Goal: Transaction & Acquisition: Purchase product/service

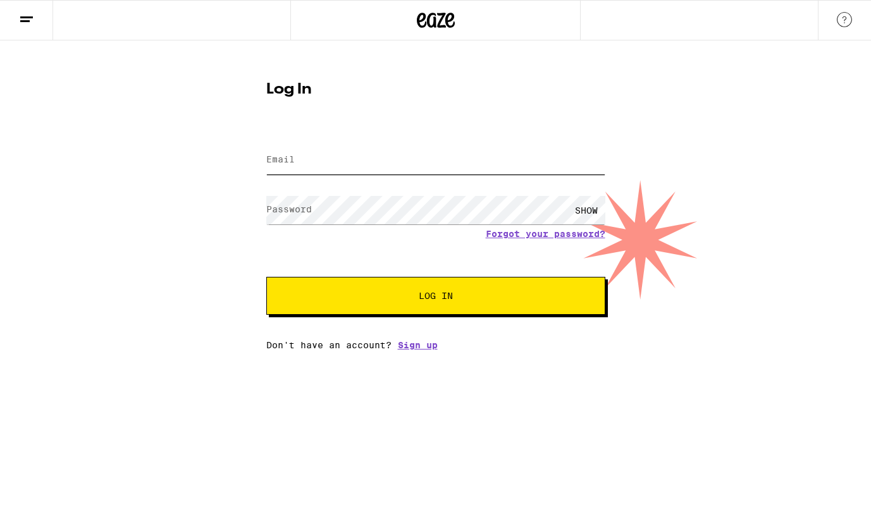
type input "[EMAIL_ADDRESS][DOMAIN_NAME]"
click at [459, 282] on button "Log In" at bounding box center [435, 296] width 339 height 38
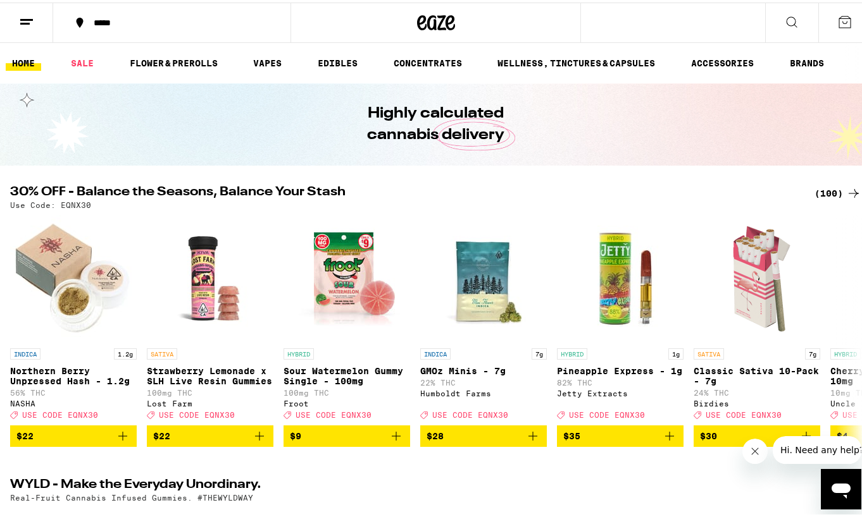
click at [821, 187] on div "(100)" at bounding box center [837, 190] width 47 height 15
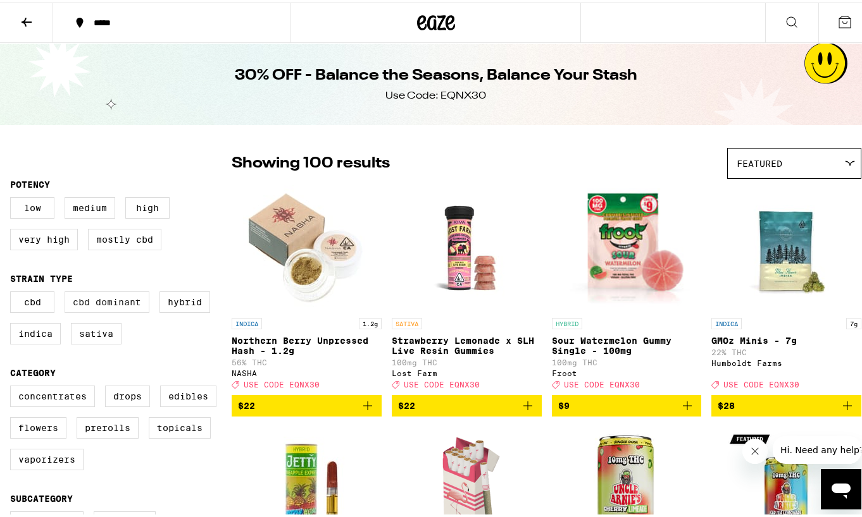
scroll to position [63, 0]
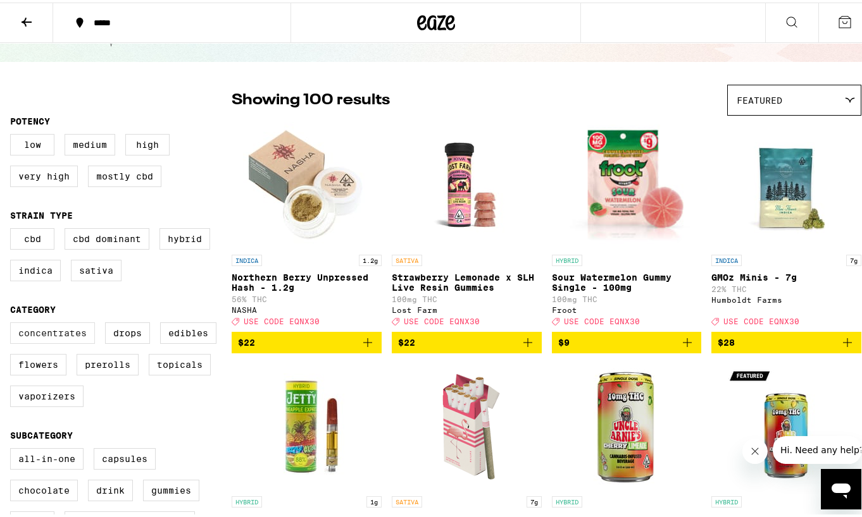
click at [32, 329] on label "Concentrates" at bounding box center [52, 331] width 85 height 22
click at [13, 323] on input "Concentrates" at bounding box center [13, 322] width 1 height 1
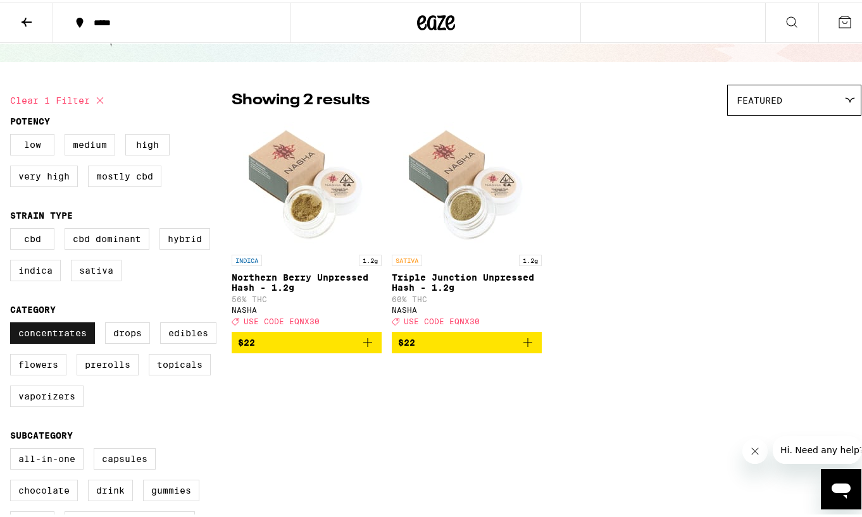
click at [73, 338] on label "Concentrates" at bounding box center [52, 331] width 85 height 22
click at [13, 323] on input "Concentrates" at bounding box center [13, 322] width 1 height 1
checkbox input "false"
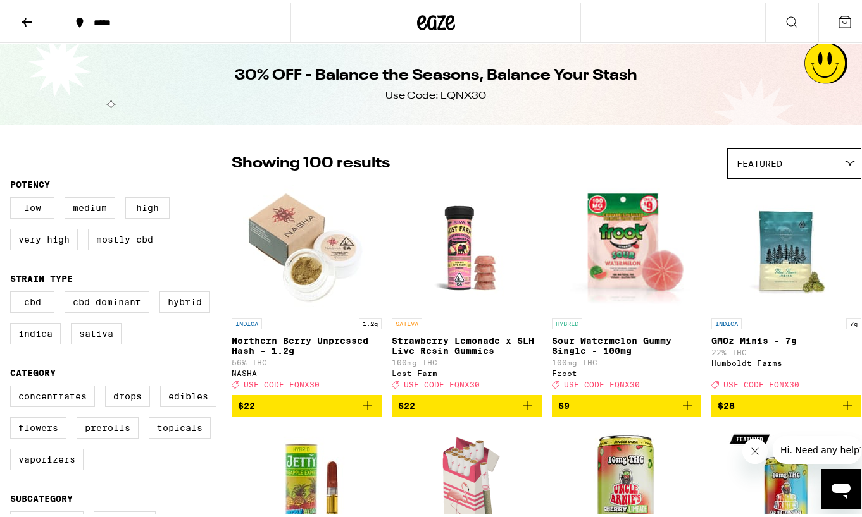
click at [35, 15] on button at bounding box center [26, 21] width 53 height 40
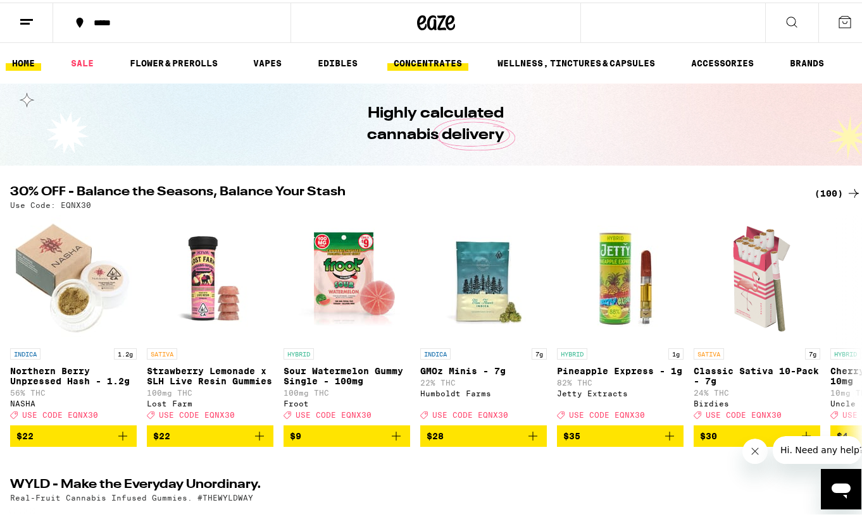
click at [412, 58] on link "CONCENTRATES" at bounding box center [427, 60] width 81 height 15
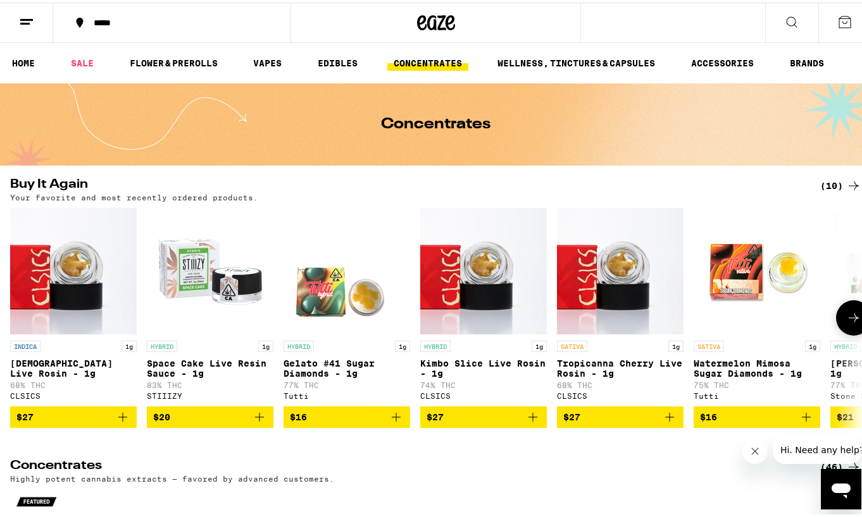
scroll to position [63, 0]
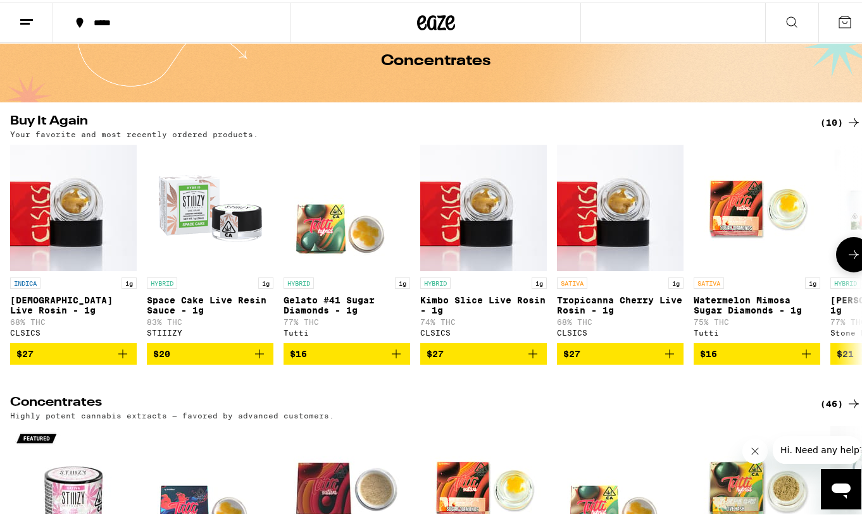
click at [529, 356] on icon "Add to bag" at bounding box center [532, 351] width 9 height 9
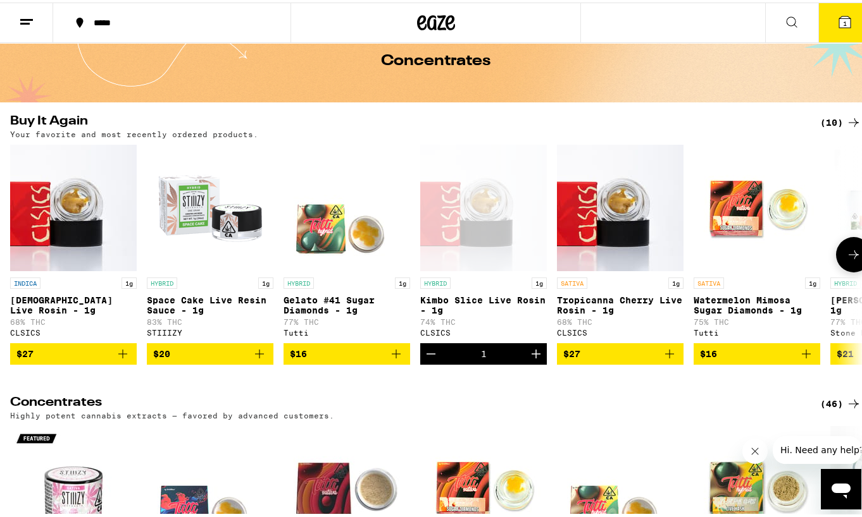
scroll to position [104, 0]
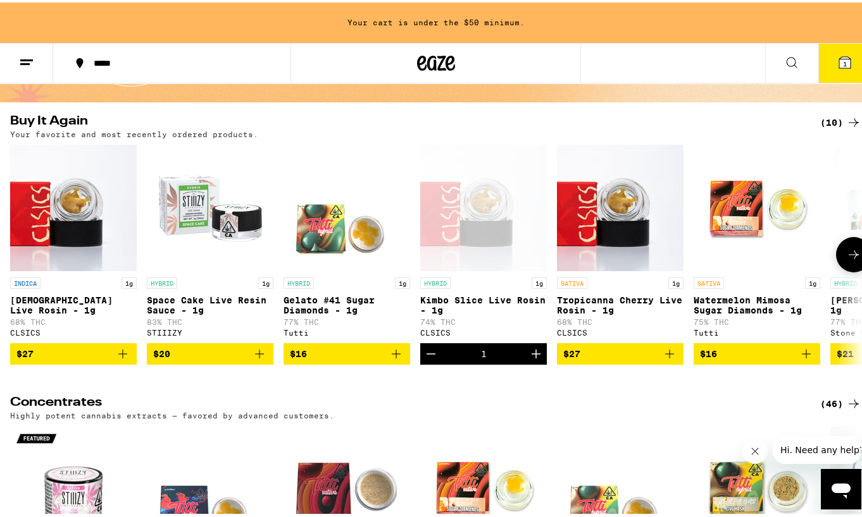
click at [131, 362] on button "$27" at bounding box center [73, 352] width 127 height 22
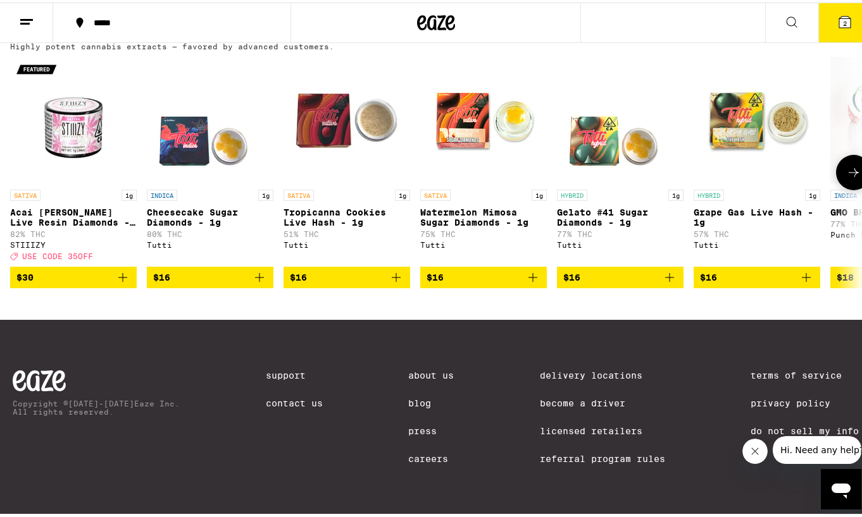
scroll to position [316, 0]
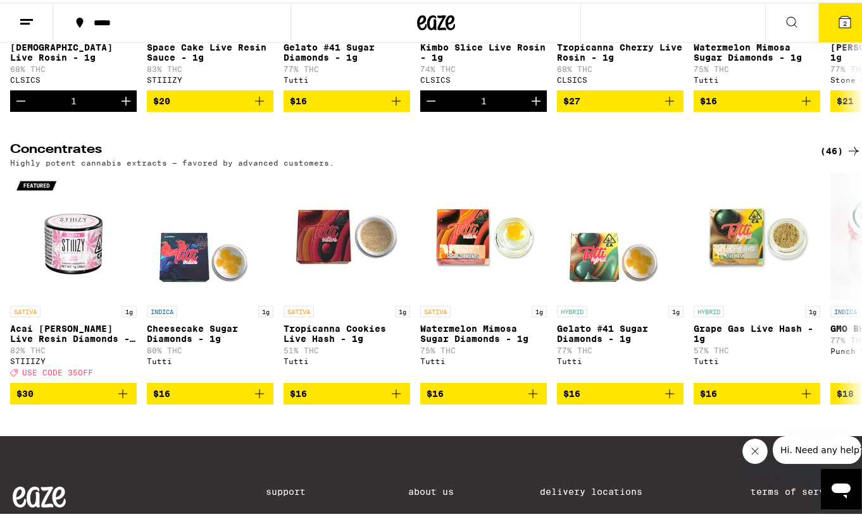
click at [825, 153] on div "(46)" at bounding box center [840, 148] width 41 height 15
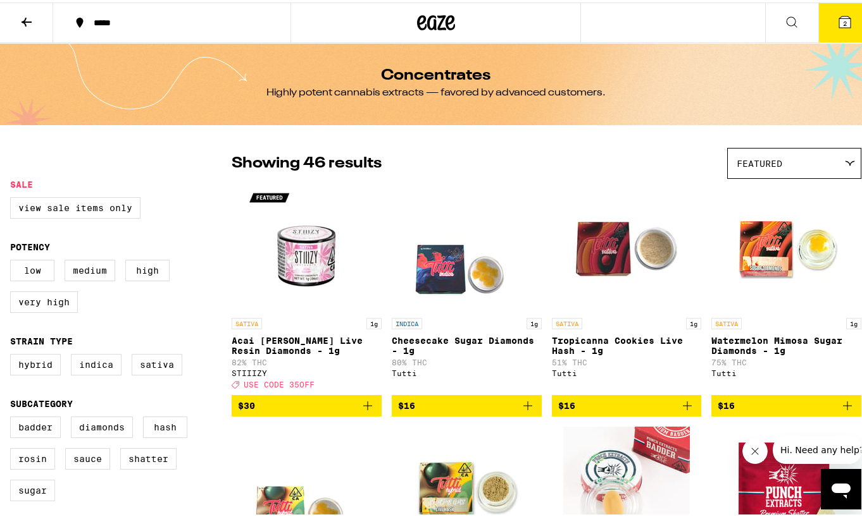
click at [776, 163] on div "Featured" at bounding box center [793, 161] width 133 height 30
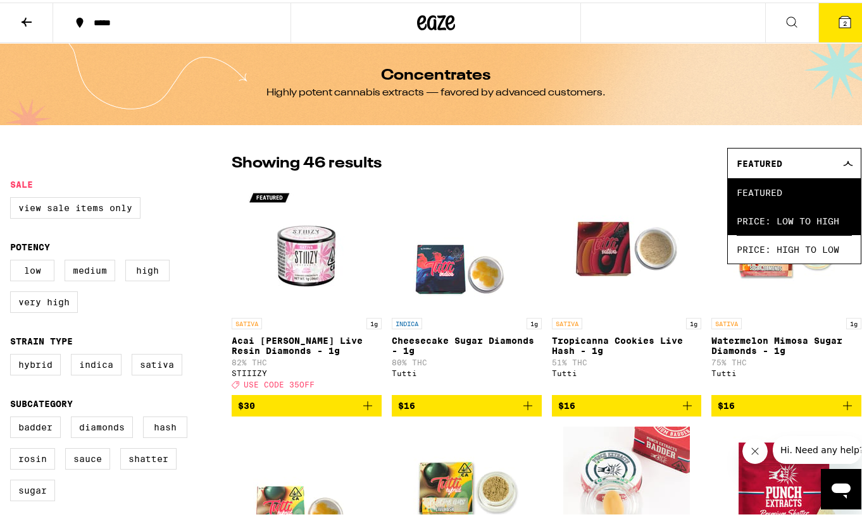
click at [762, 223] on span "Price: Low to High" at bounding box center [793, 218] width 115 height 28
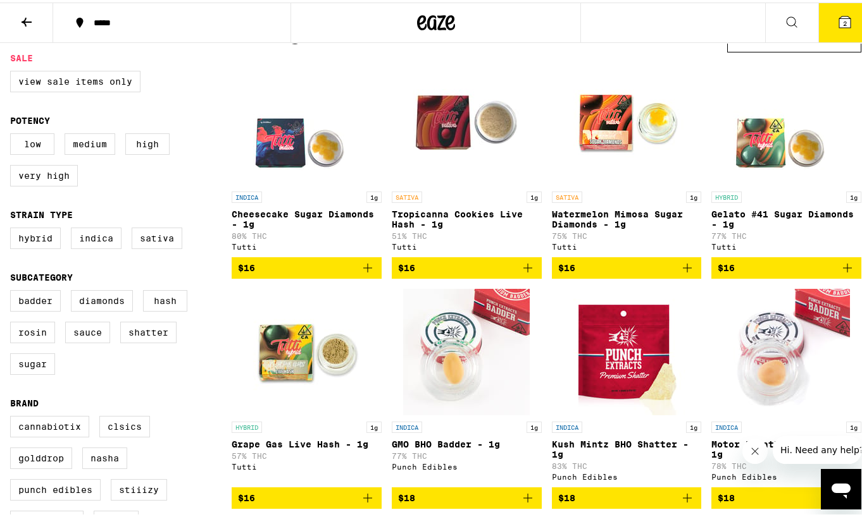
scroll to position [190, 0]
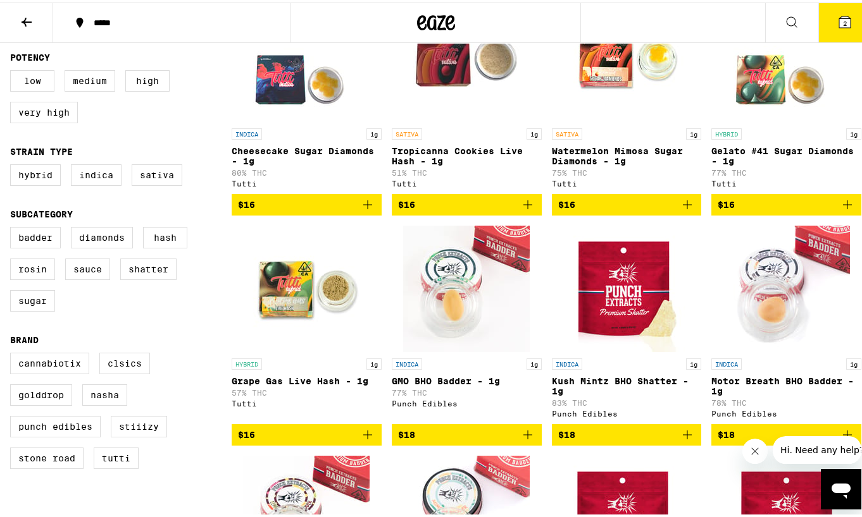
click at [366, 210] on icon "Add to bag" at bounding box center [367, 202] width 15 height 15
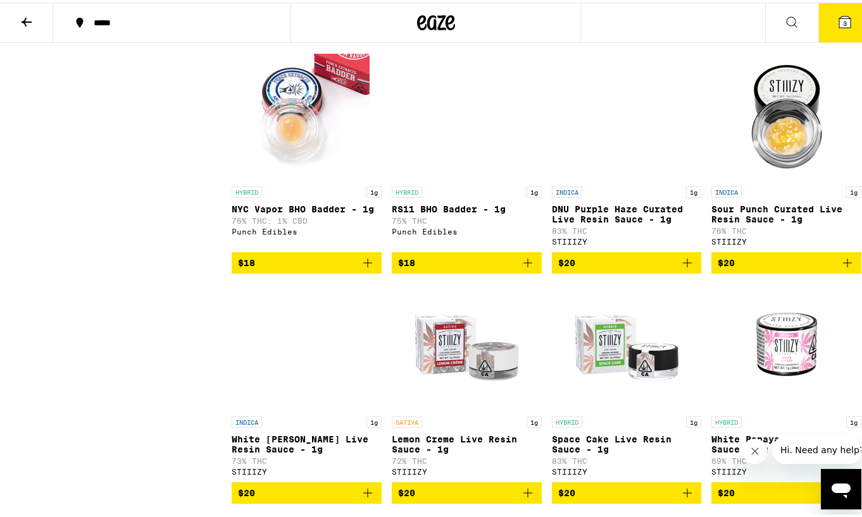
scroll to position [949, 0]
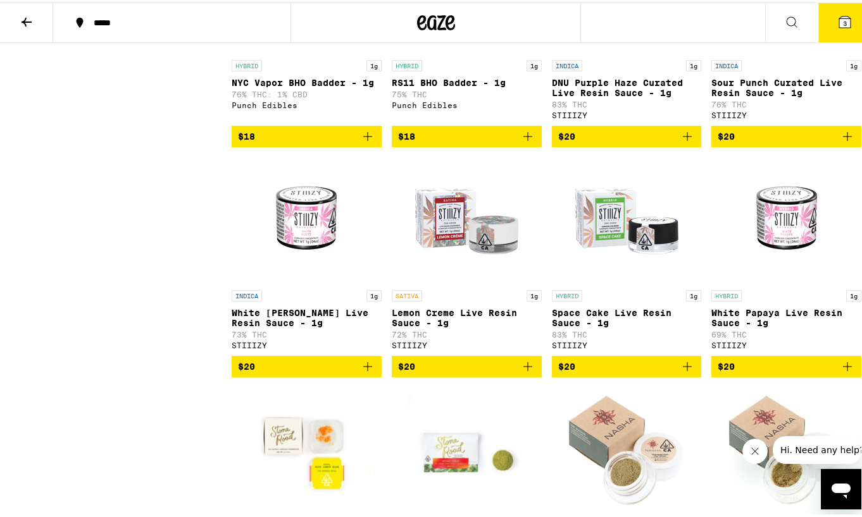
click at [681, 372] on icon "Add to bag" at bounding box center [686, 364] width 15 height 15
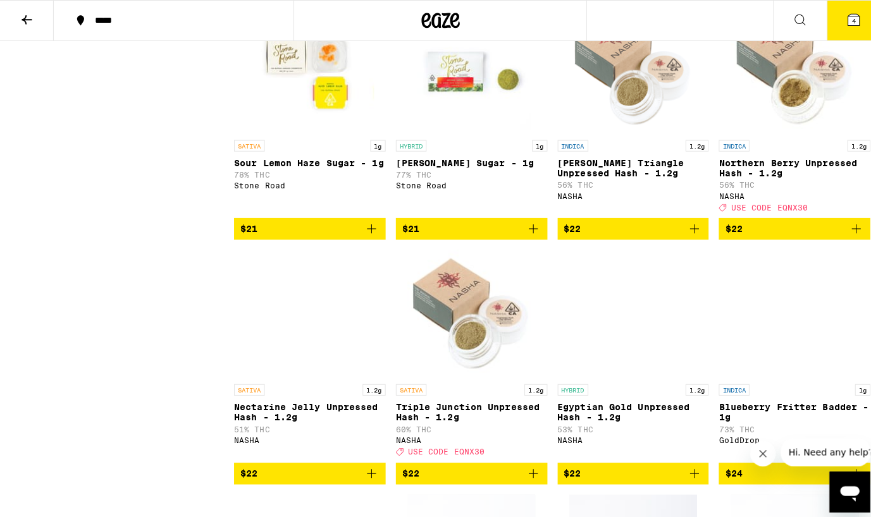
scroll to position [1012, 0]
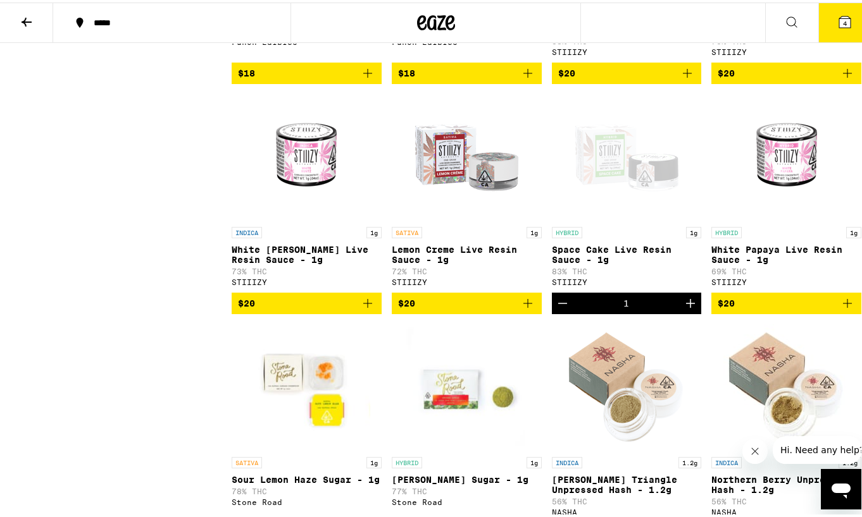
click at [836, 9] on button "4" at bounding box center [844, 20] width 53 height 39
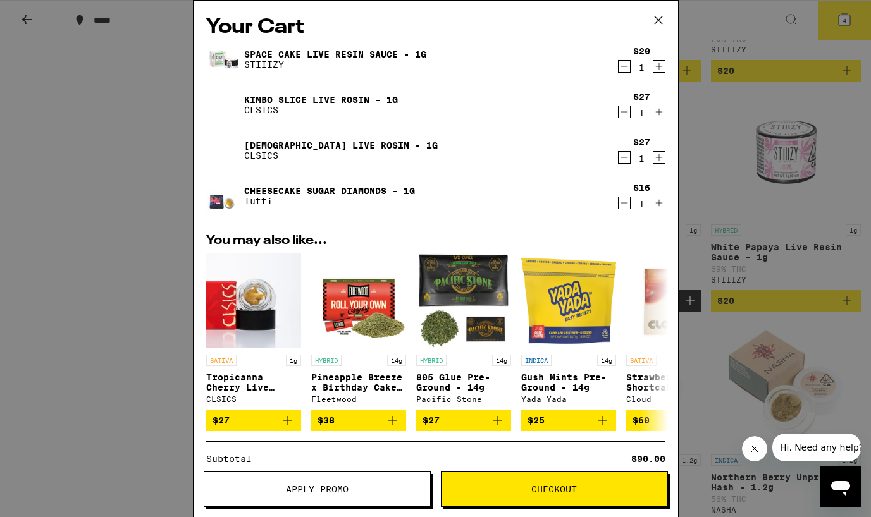
click at [619, 60] on icon "Decrement" at bounding box center [624, 66] width 11 height 15
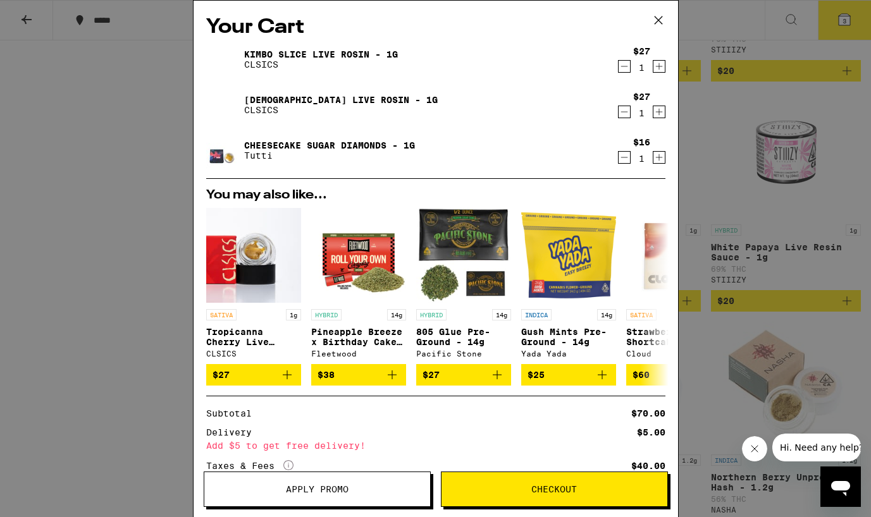
click at [619, 159] on icon "Decrement" at bounding box center [624, 157] width 11 height 15
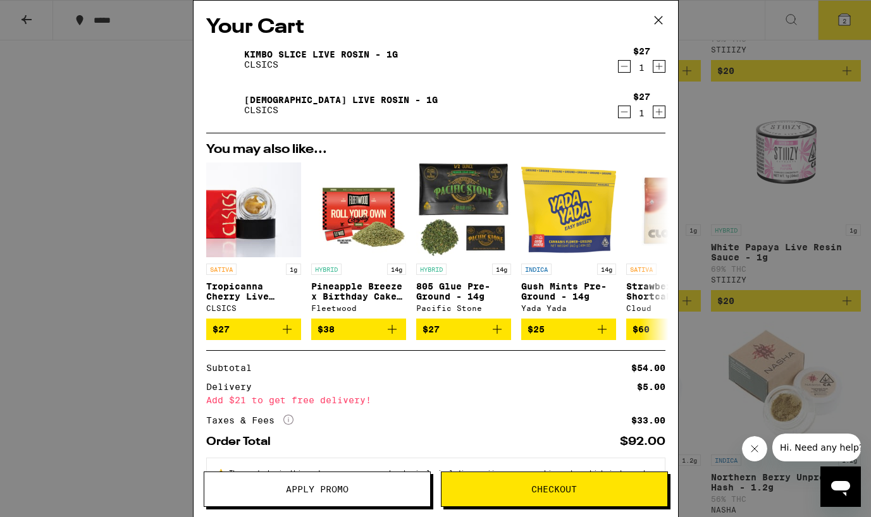
click at [660, 18] on icon at bounding box center [658, 20] width 8 height 8
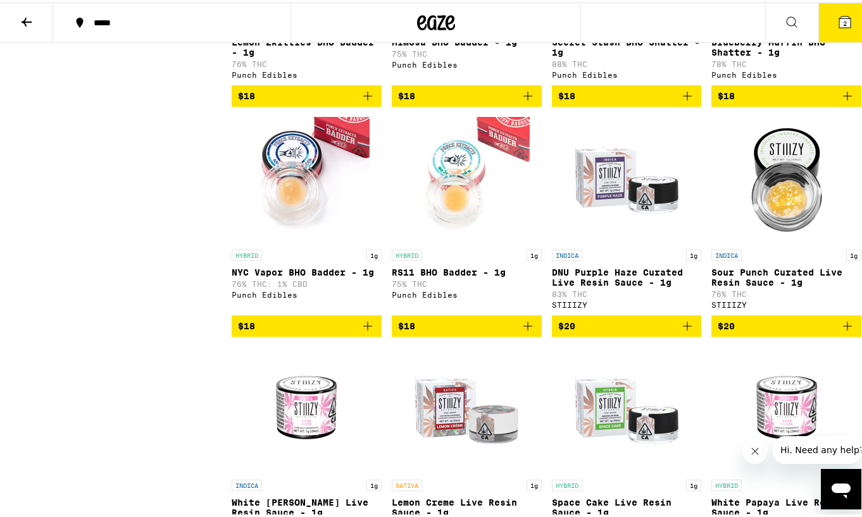
scroll to position [886, 0]
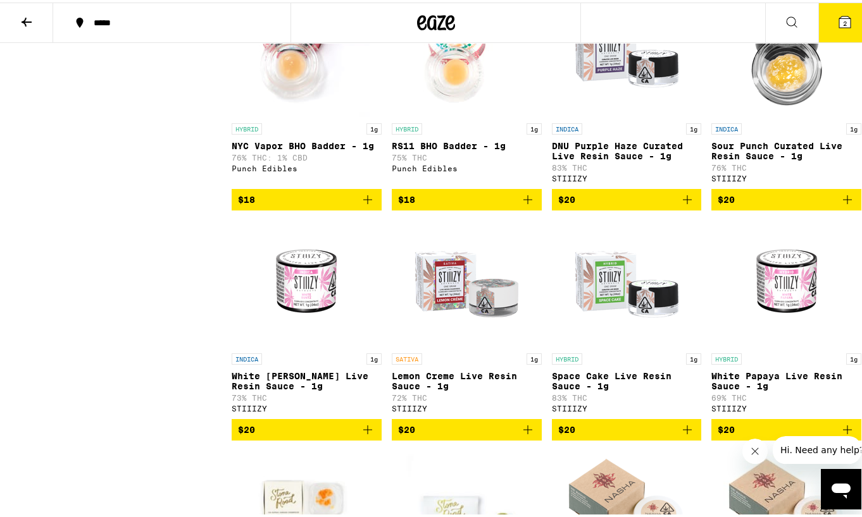
click at [684, 435] on icon "Add to bag" at bounding box center [686, 427] width 15 height 15
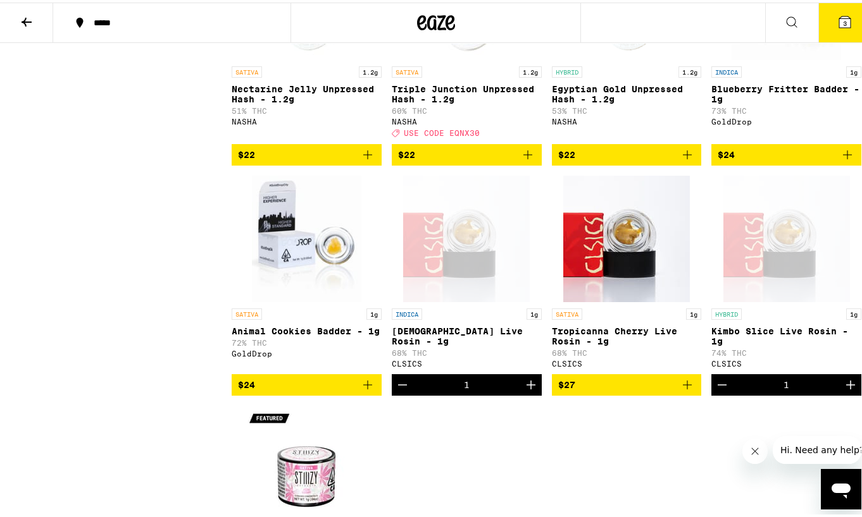
scroll to position [1708, 0]
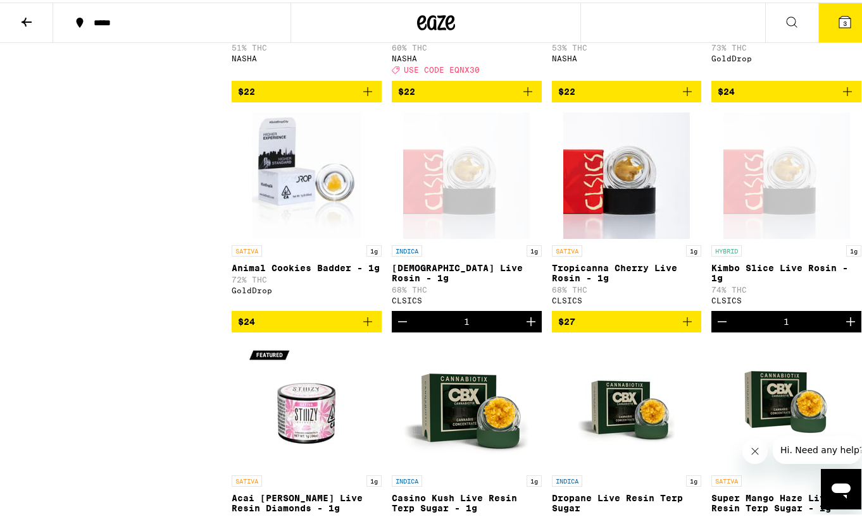
click at [686, 327] on icon "Add to bag" at bounding box center [686, 319] width 15 height 15
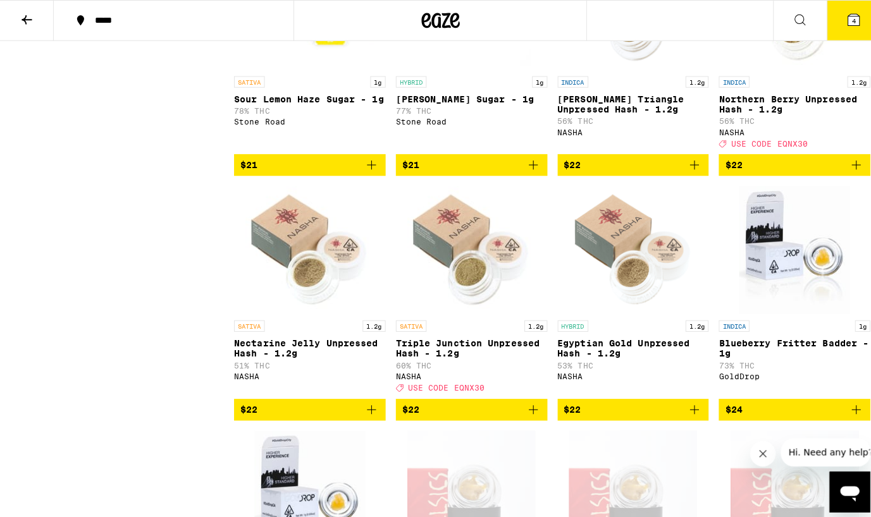
scroll to position [1075, 0]
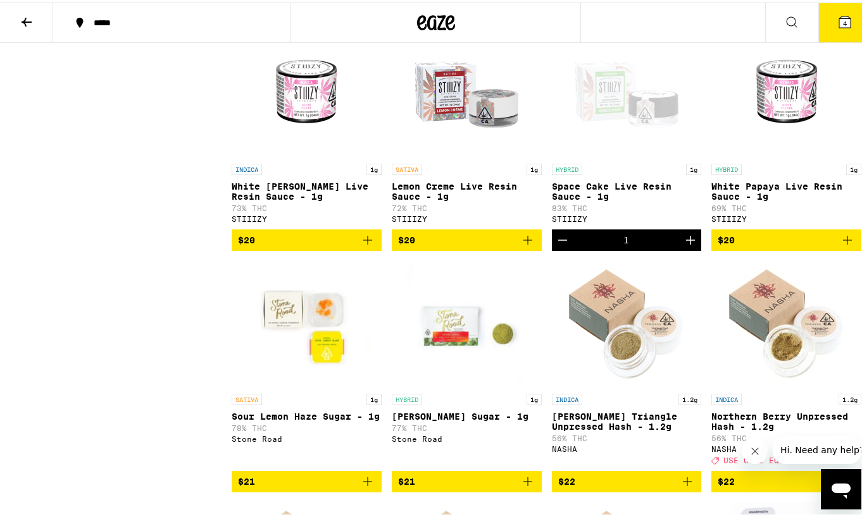
click at [555, 245] on icon "Decrement" at bounding box center [562, 237] width 15 height 15
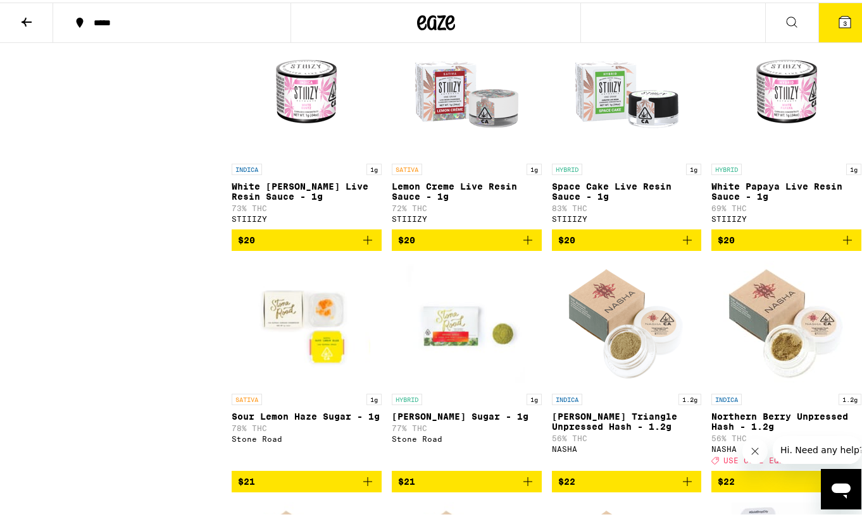
click at [841, 12] on icon at bounding box center [844, 19] width 15 height 15
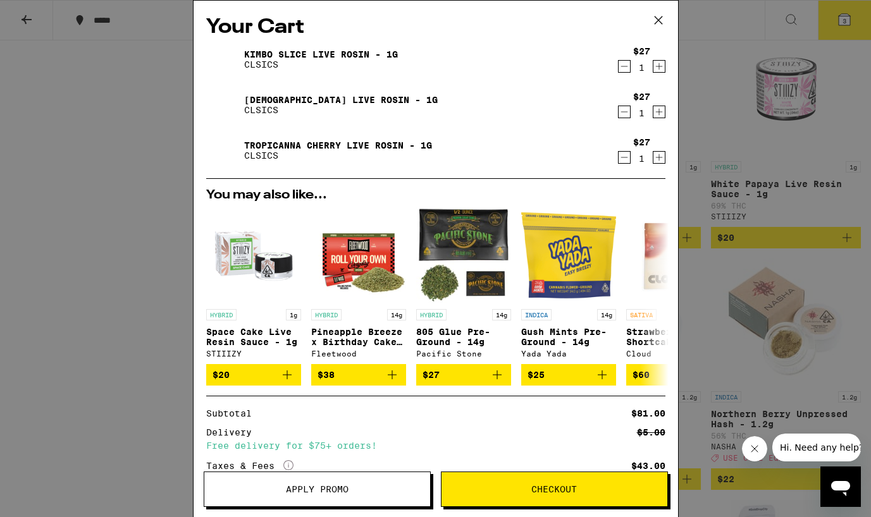
scroll to position [99, 0]
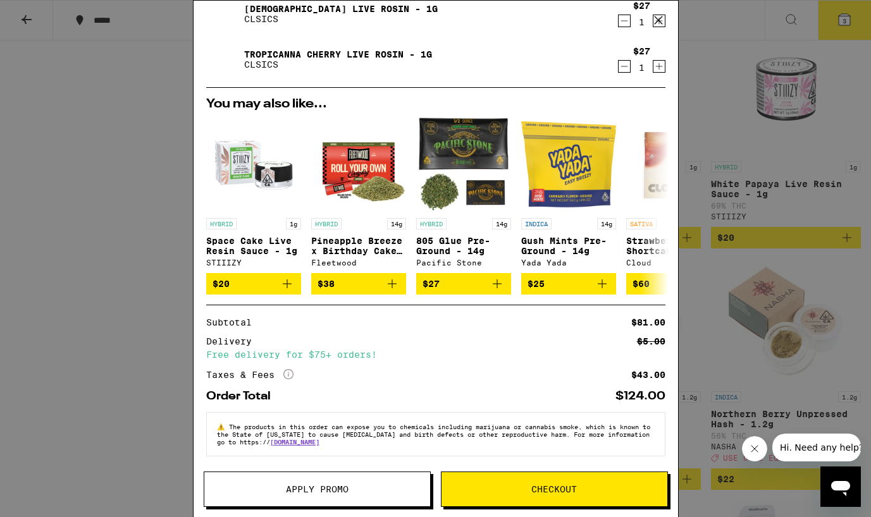
click at [469, 483] on button "Checkout" at bounding box center [554, 489] width 227 height 35
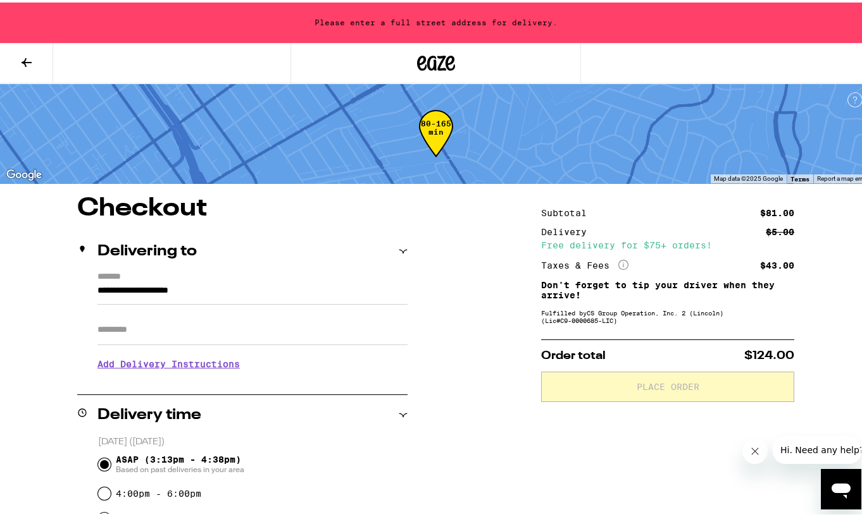
click at [204, 331] on input "Apt/Suite" at bounding box center [252, 327] width 310 height 30
click at [232, 285] on input "**********" at bounding box center [252, 292] width 310 height 22
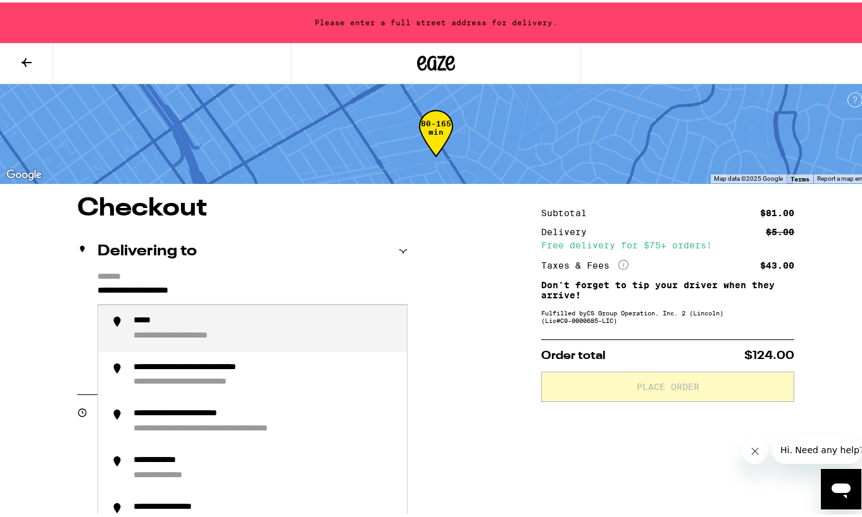
type input "*"
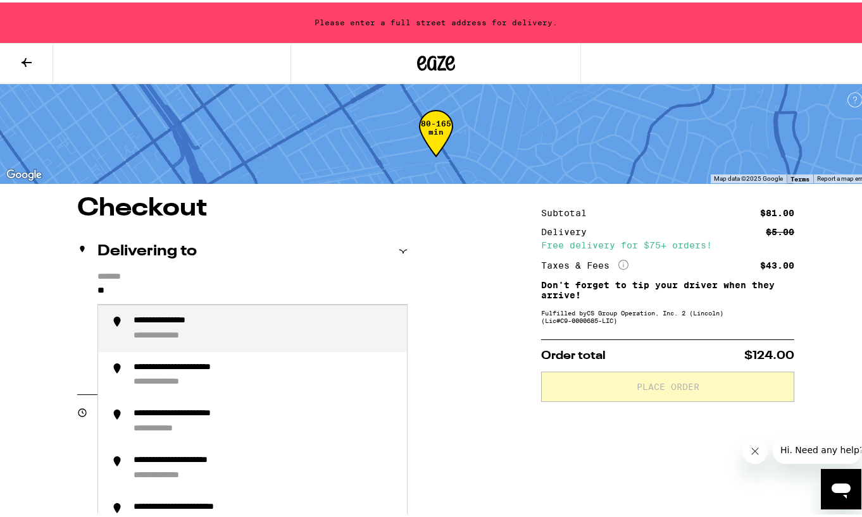
type input "*"
click at [250, 314] on li "**********" at bounding box center [252, 326] width 309 height 47
type input "**********"
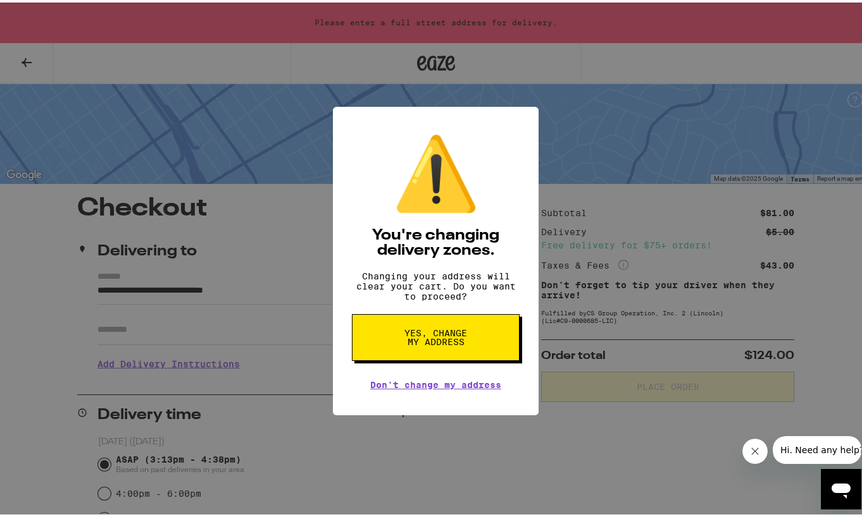
click at [489, 351] on button "Yes, change my address" at bounding box center [436, 335] width 168 height 47
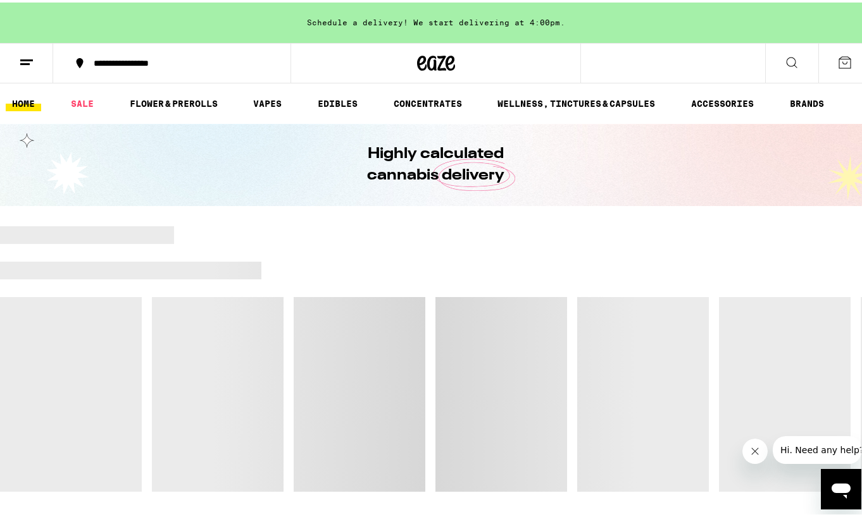
click at [178, 64] on div "**********" at bounding box center [178, 60] width 182 height 9
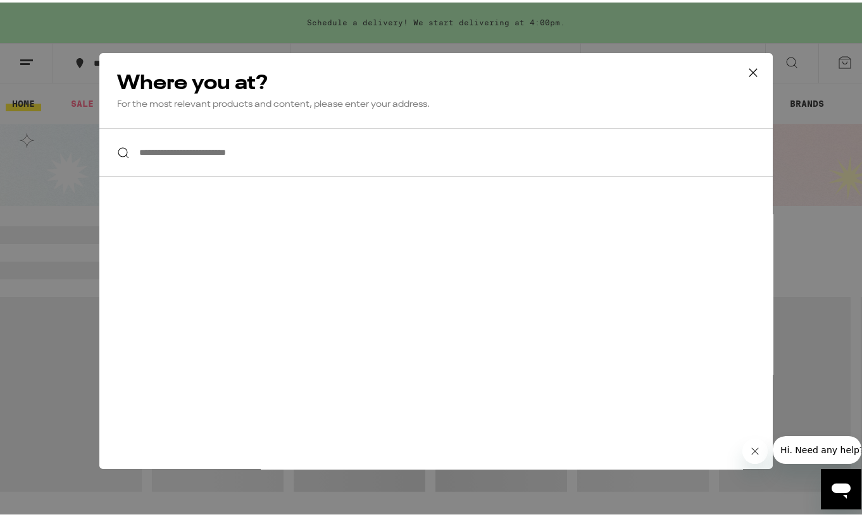
click at [751, 63] on icon at bounding box center [752, 70] width 19 height 19
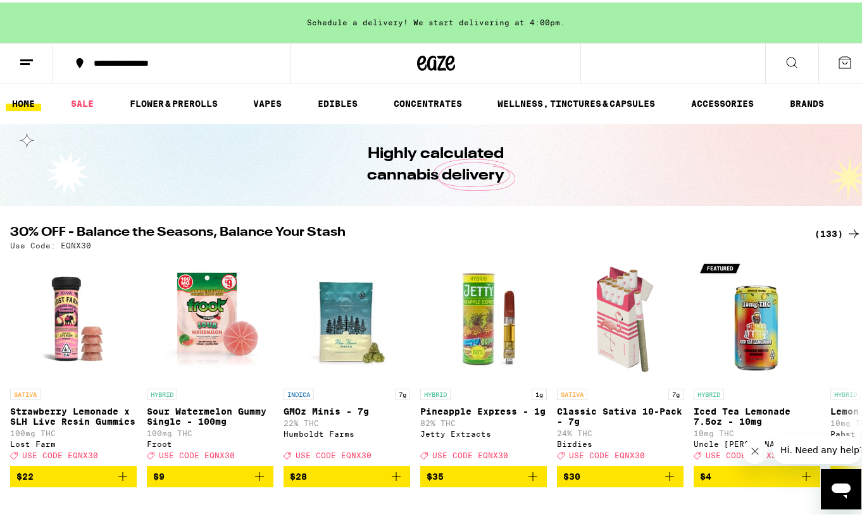
click at [122, 59] on div "**********" at bounding box center [178, 60] width 182 height 9
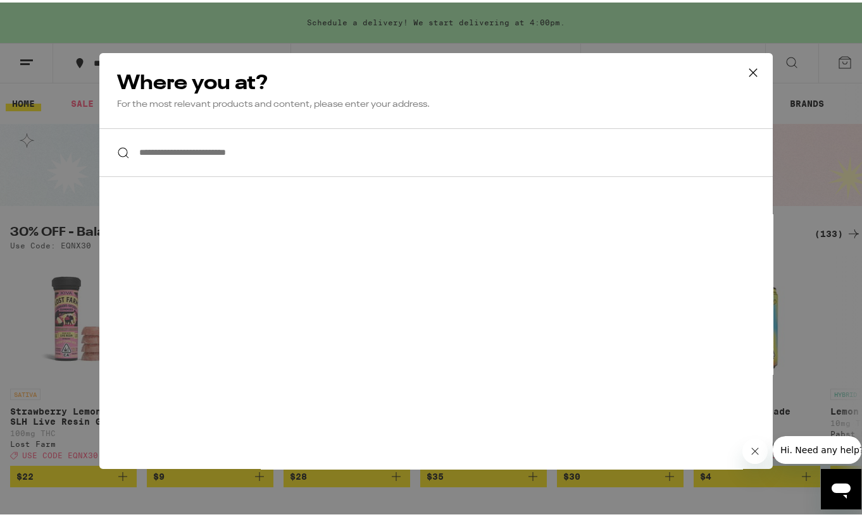
click at [751, 63] on icon at bounding box center [752, 70] width 19 height 19
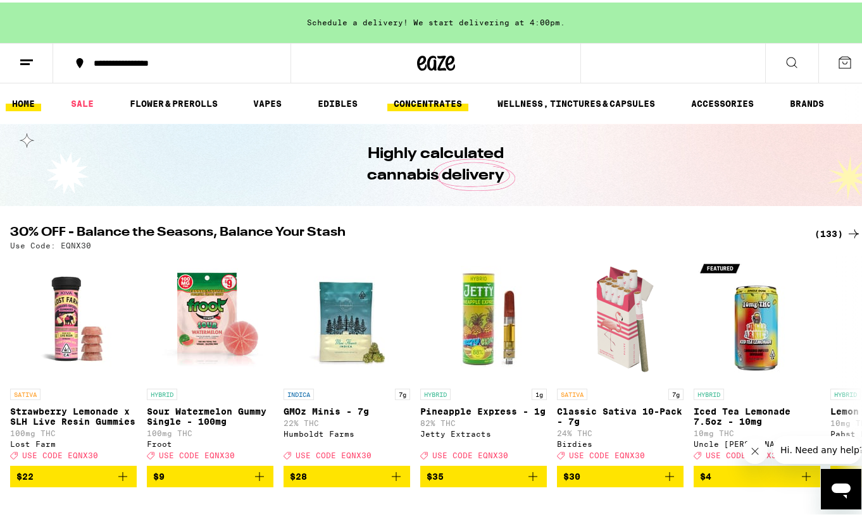
click at [424, 105] on link "CONCENTRATES" at bounding box center [427, 101] width 81 height 15
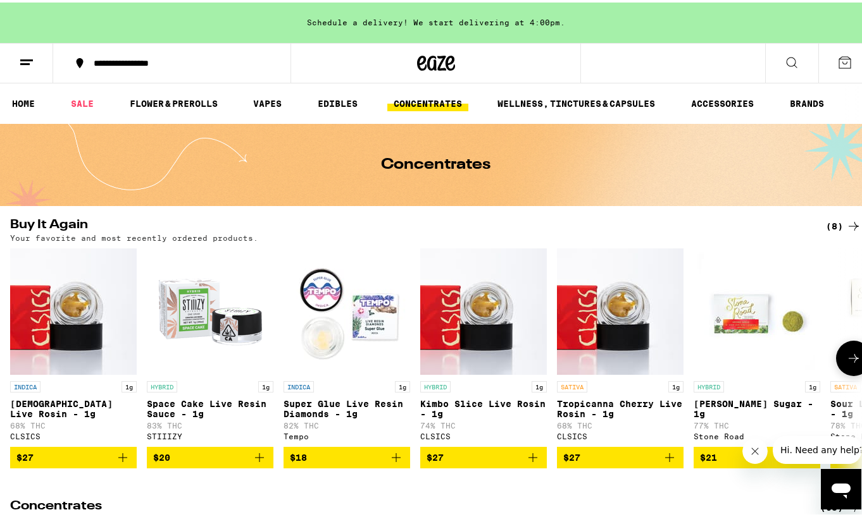
scroll to position [63, 0]
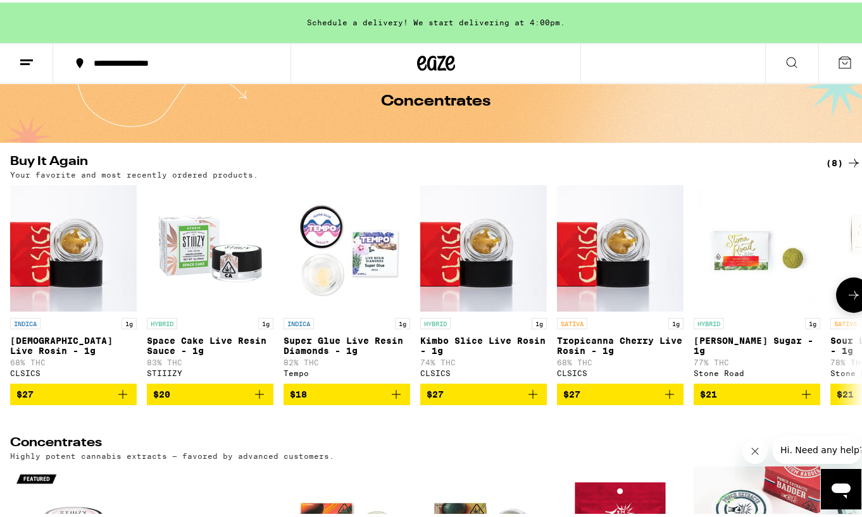
click at [538, 399] on icon "Add to bag" at bounding box center [532, 392] width 15 height 15
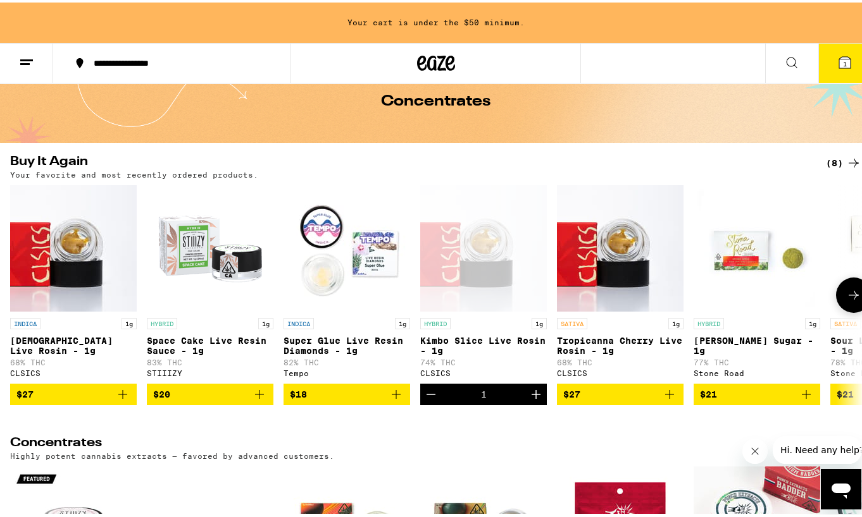
click at [676, 400] on icon "Add to bag" at bounding box center [669, 392] width 15 height 15
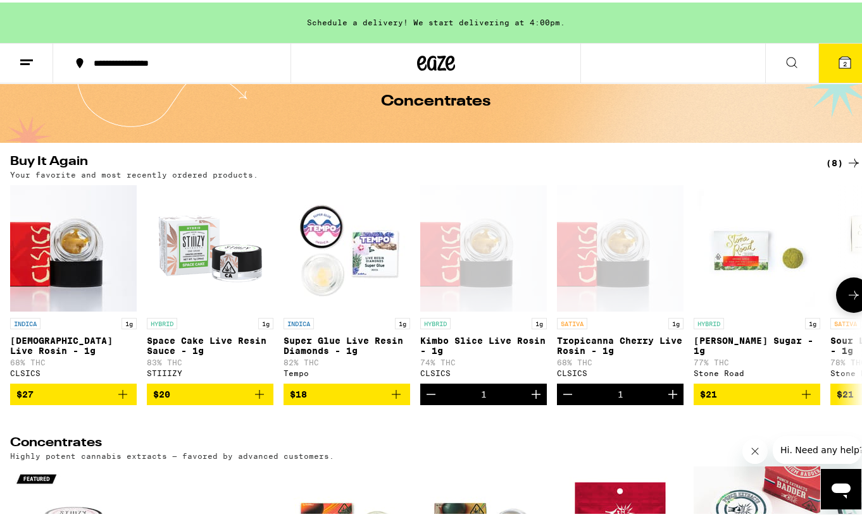
click at [127, 397] on icon "Add to bag" at bounding box center [122, 392] width 15 height 15
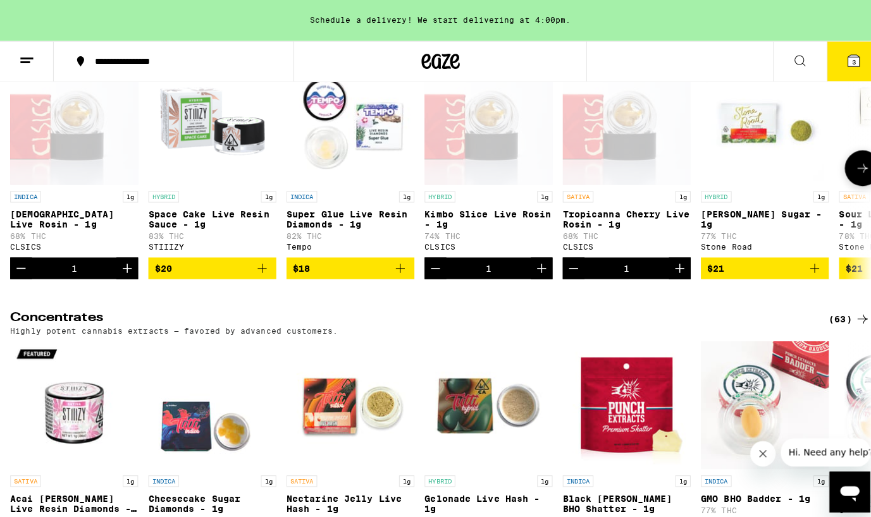
scroll to position [0, 0]
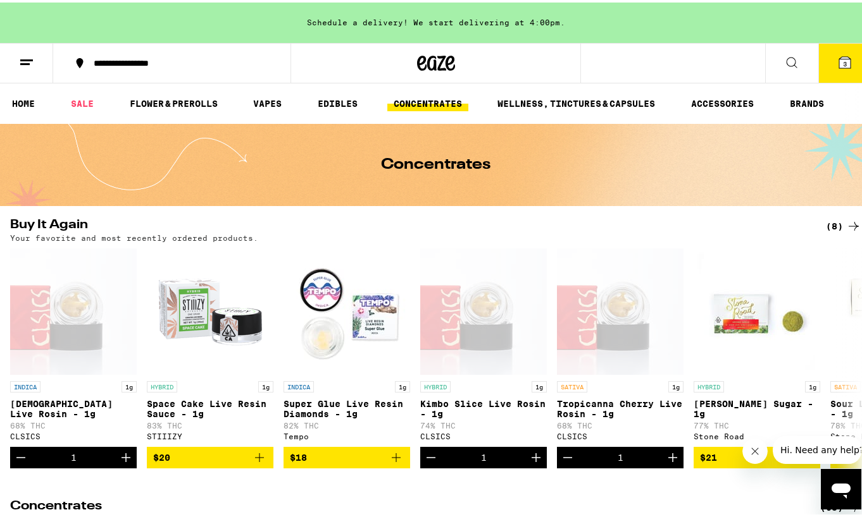
click at [826, 56] on button "3" at bounding box center [844, 60] width 53 height 39
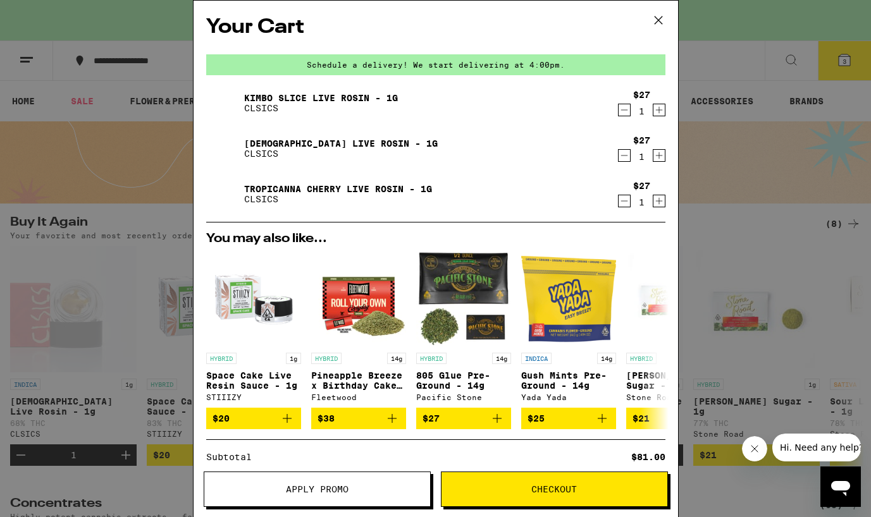
click at [655, 16] on icon at bounding box center [658, 20] width 19 height 19
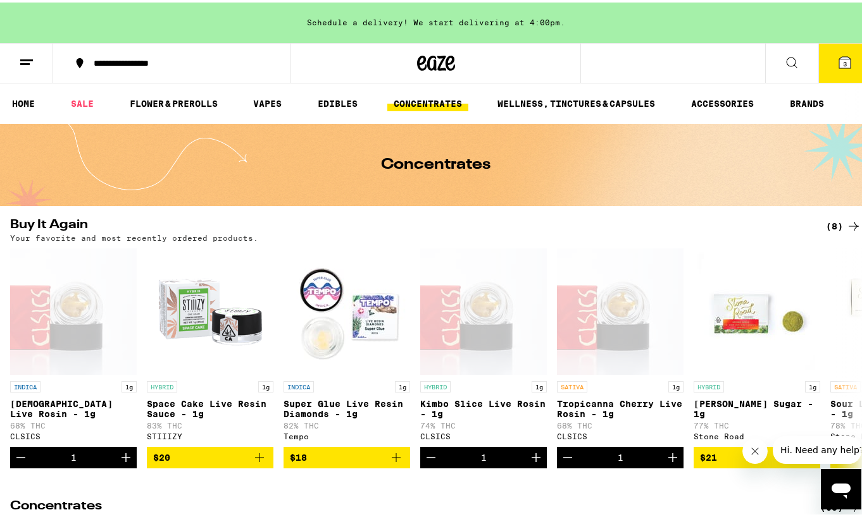
click at [843, 63] on span "3" at bounding box center [845, 62] width 4 height 8
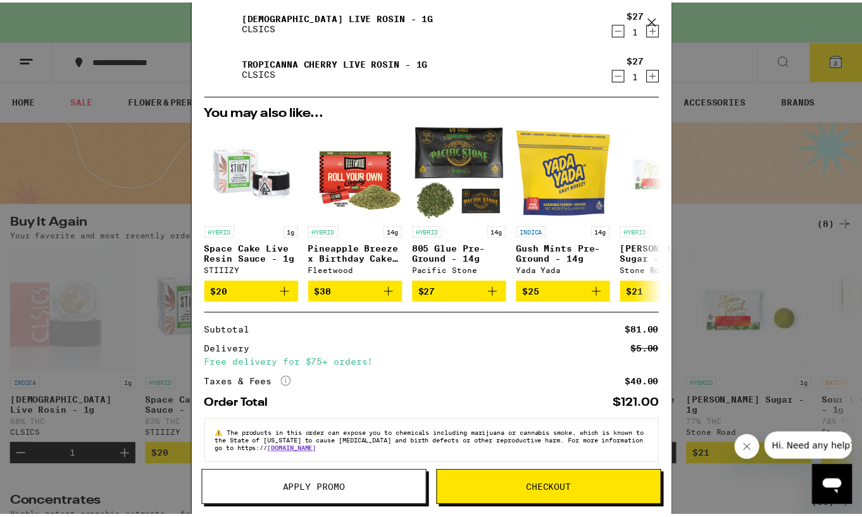
scroll to position [142, 0]
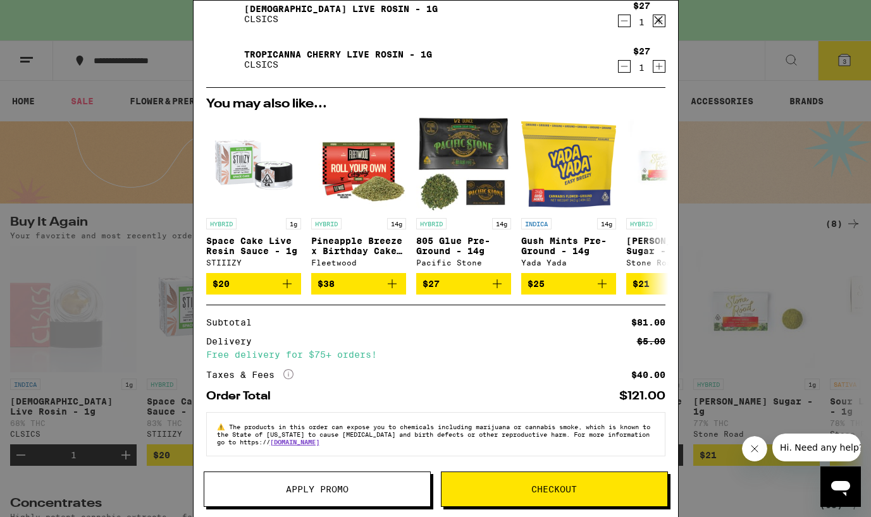
click at [529, 488] on span "Checkout" at bounding box center [555, 489] width 226 height 9
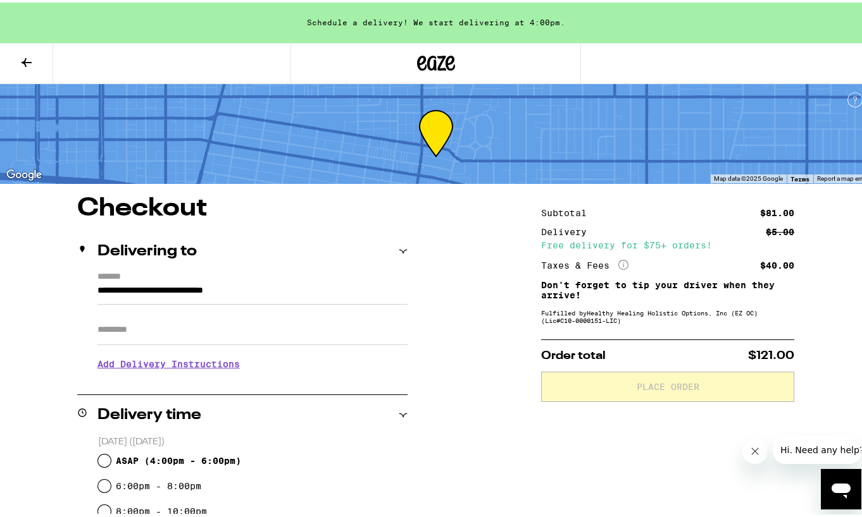
click at [185, 333] on input "Apt/Suite" at bounding box center [252, 327] width 310 height 30
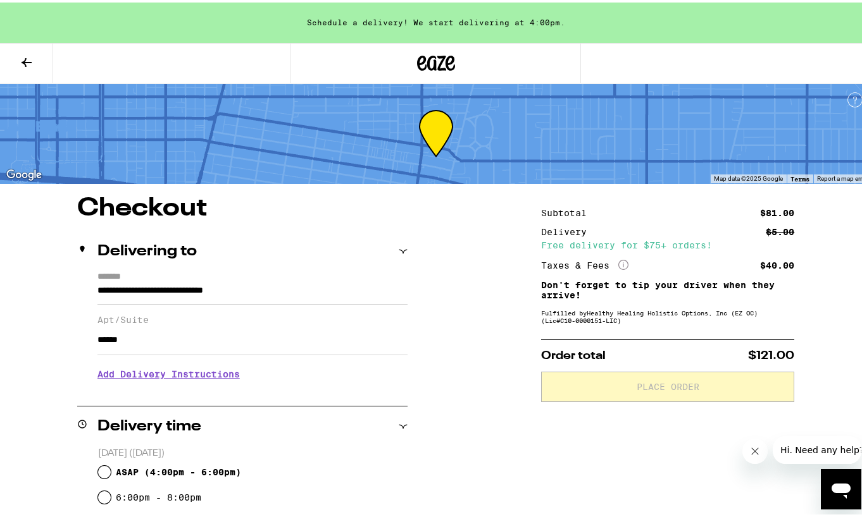
type input "******"
click at [201, 375] on h3 "Add Delivery Instructions" at bounding box center [252, 371] width 310 height 29
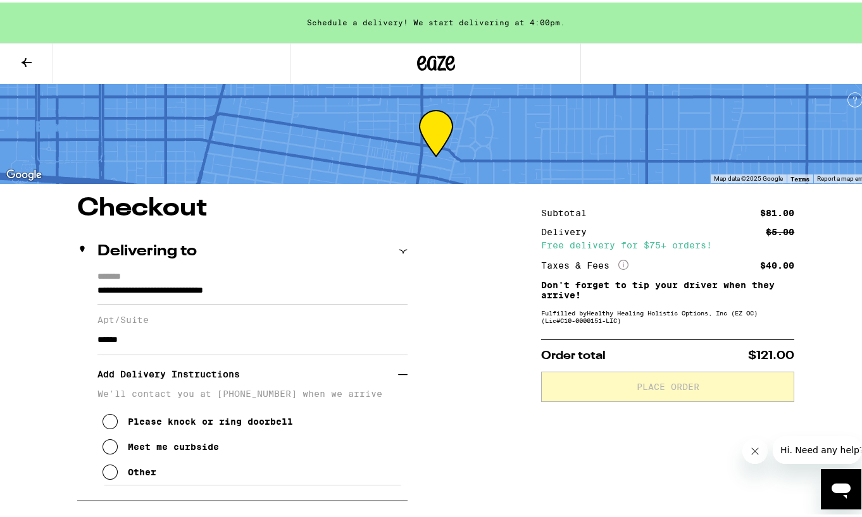
click at [159, 397] on p "We'll contact you at [PHONE_NUMBER] when we arrive" at bounding box center [252, 391] width 310 height 10
click at [117, 480] on button "Other" at bounding box center [129, 469] width 54 height 25
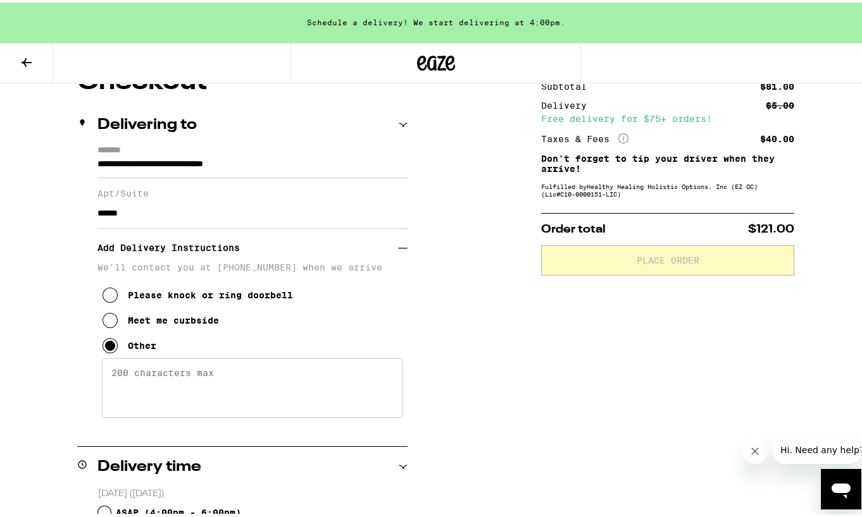
click at [183, 405] on textarea "Enter any other delivery instructions you want driver to know" at bounding box center [252, 385] width 301 height 59
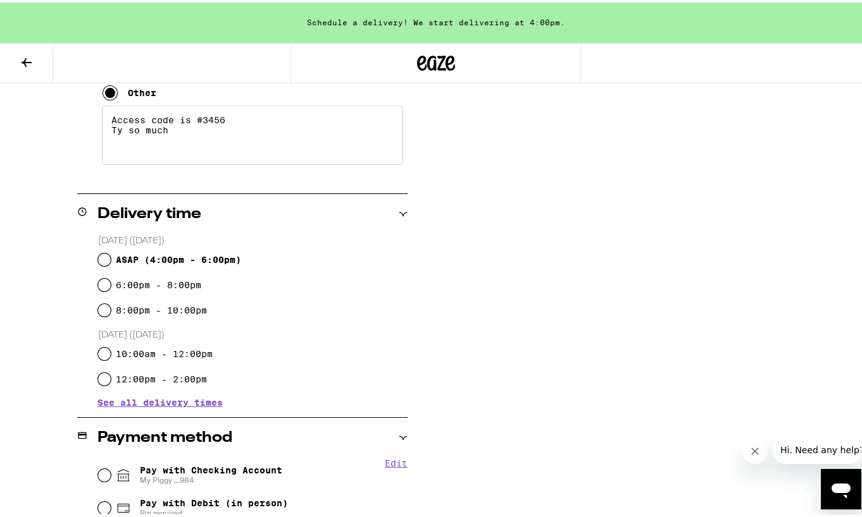
scroll to position [443, 0]
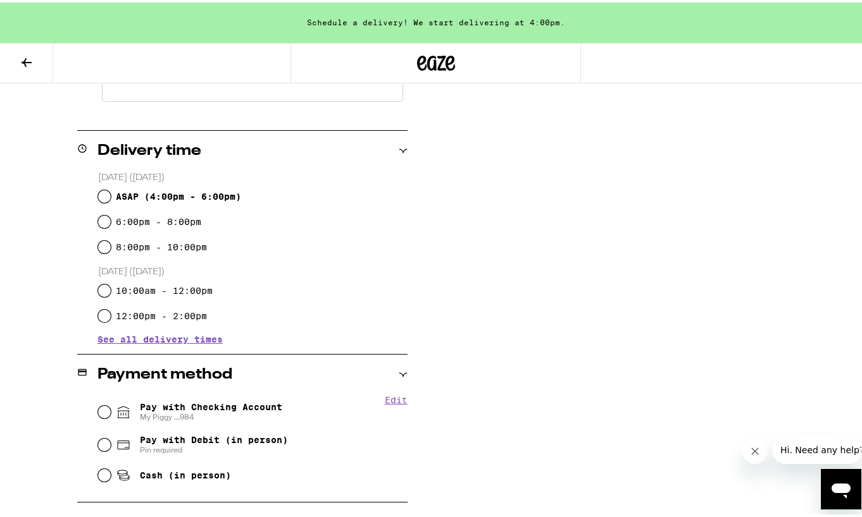
type textarea "Access code is #3456 Ty so much"
click at [175, 197] on span "ASAP ( 4:00pm - 6:00pm )" at bounding box center [178, 194] width 125 height 10
click at [111, 197] on input "ASAP ( 4:00pm - 6:00pm )" at bounding box center [104, 194] width 13 height 13
radio input "true"
click at [187, 407] on span "Pay with Checking Account My Piggy ...984" at bounding box center [211, 410] width 142 height 20
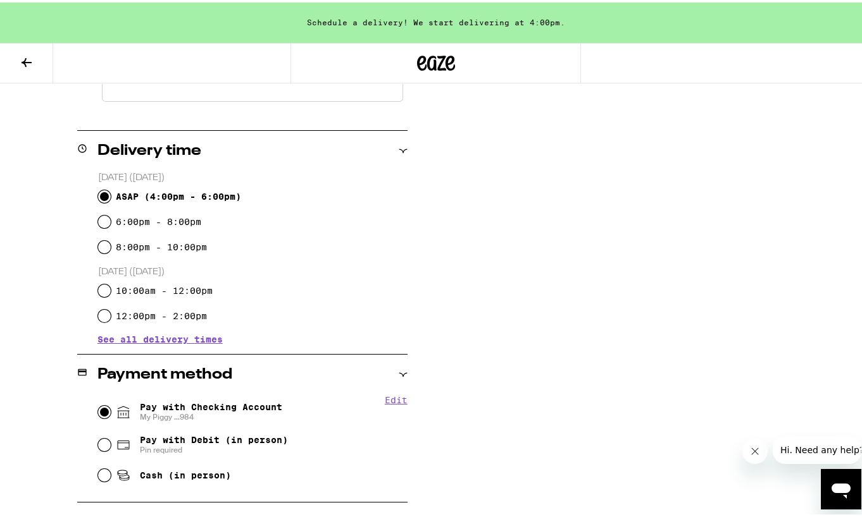
click at [111, 407] on input "Pay with Checking Account My Piggy ...984" at bounding box center [104, 410] width 13 height 13
radio input "true"
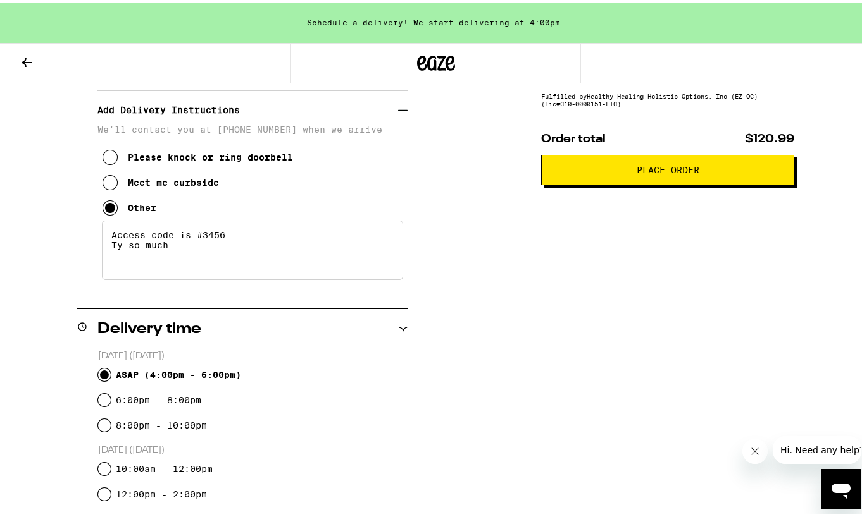
scroll to position [0, 0]
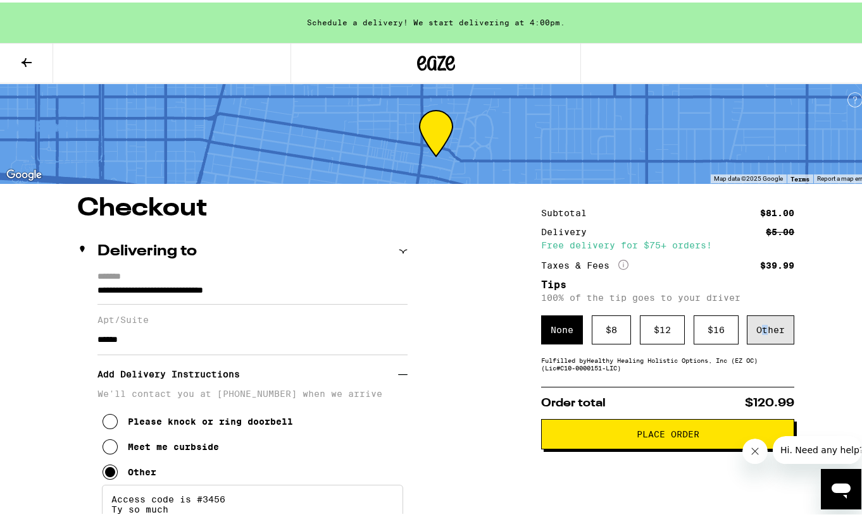
click at [758, 325] on div "Other" at bounding box center [769, 327] width 47 height 29
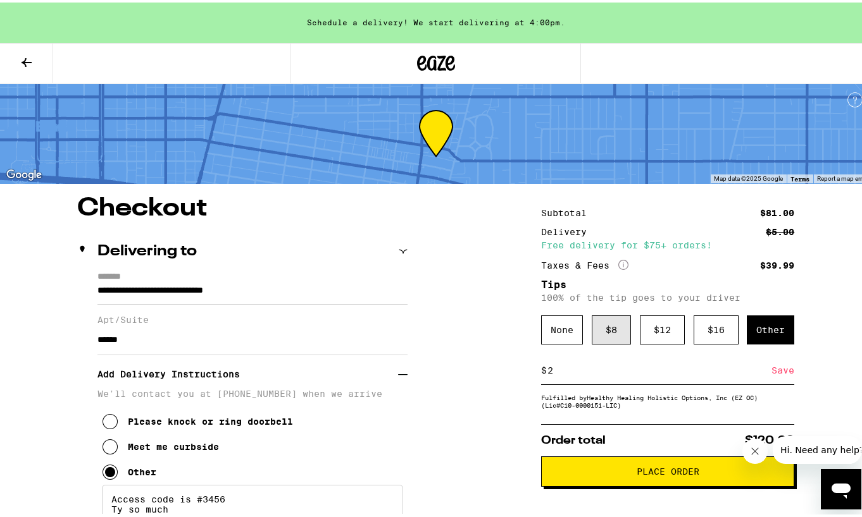
type input "2"
type input "3"
type input "2"
click at [597, 469] on button "Place Order" at bounding box center [667, 469] width 253 height 30
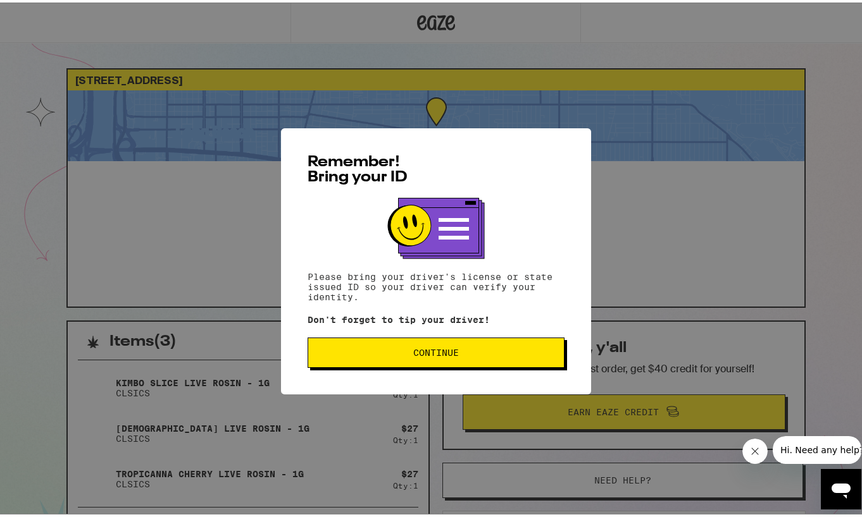
click at [482, 359] on button "Continue" at bounding box center [435, 350] width 257 height 30
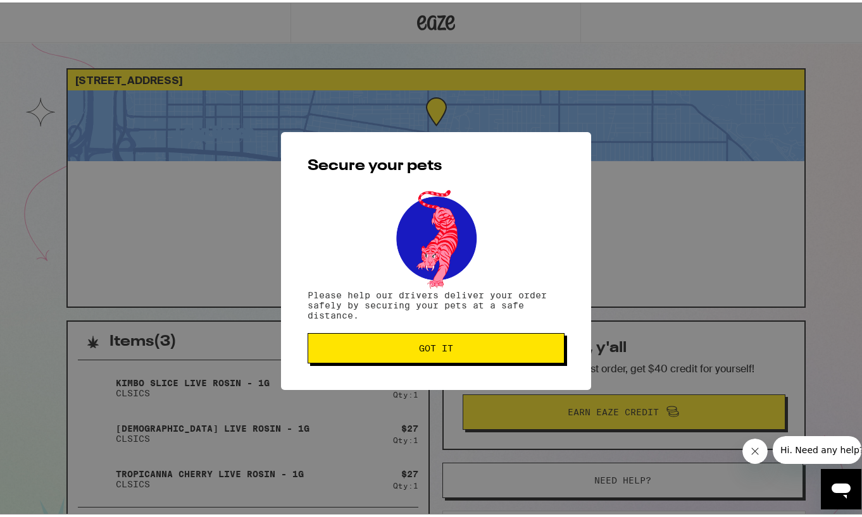
click at [478, 350] on span "Got it" at bounding box center [435, 346] width 235 height 9
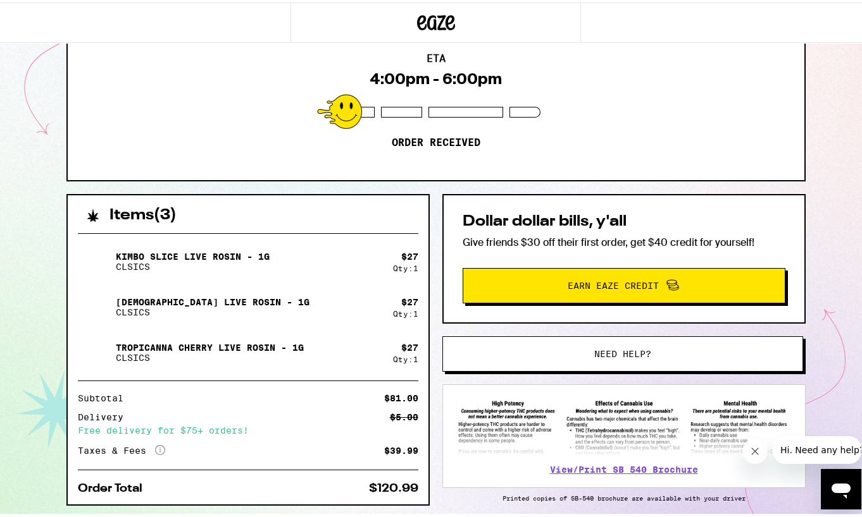
scroll to position [175, 0]
